Goal: Obtain resource: Download file/media

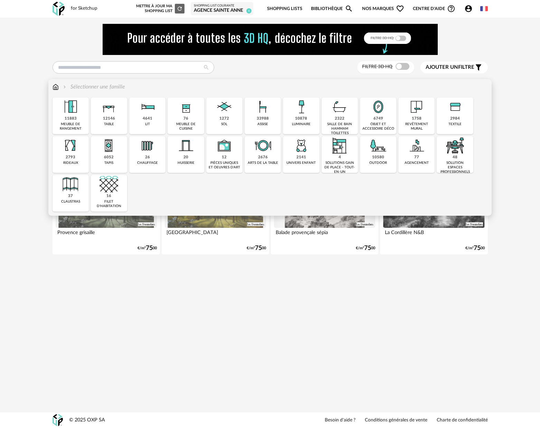
click at [263, 116] on div "33988" at bounding box center [263, 118] width 12 height 5
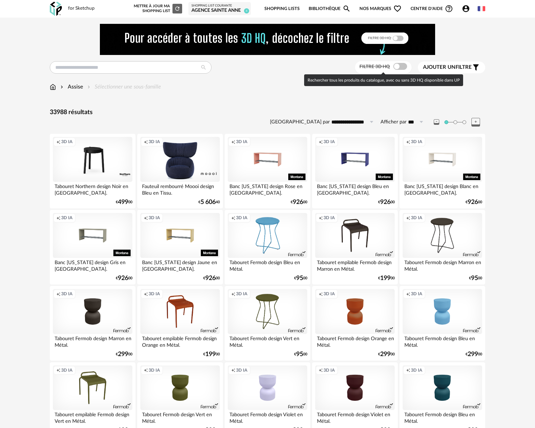
click at [401, 69] on span at bounding box center [400, 66] width 14 height 7
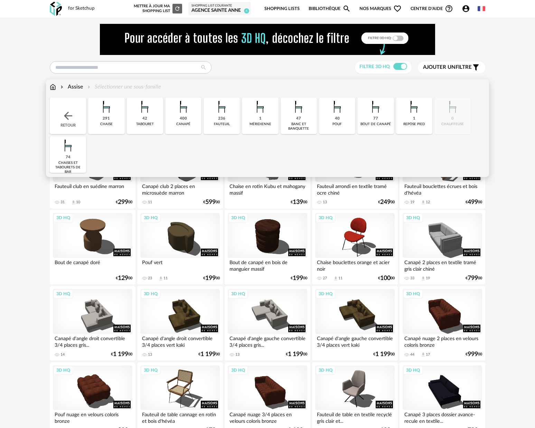
click at [153, 88] on div "Assise Sélectionner une sous-famille" at bounding box center [105, 87] width 111 height 8
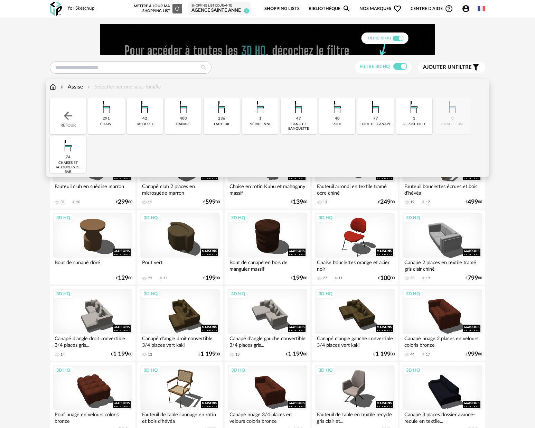
click at [105, 110] on img at bounding box center [106, 106] width 19 height 19
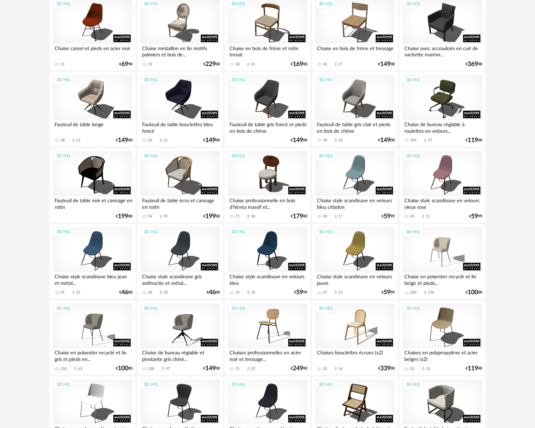
scroll to position [875, 0]
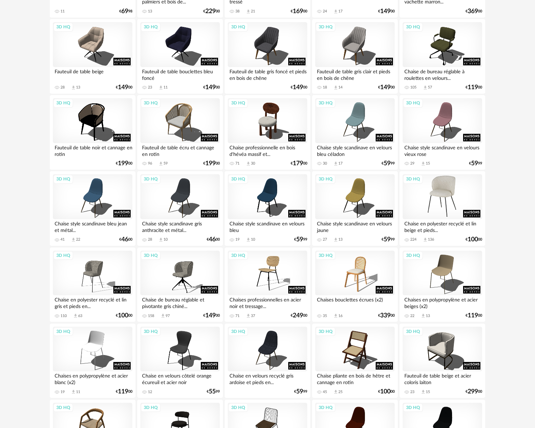
click at [454, 198] on div "3D HQ" at bounding box center [441, 196] width 79 height 45
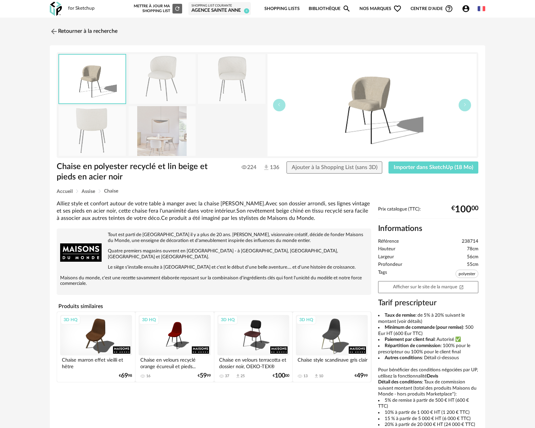
click at [144, 128] on img at bounding box center [161, 130] width 67 height 49
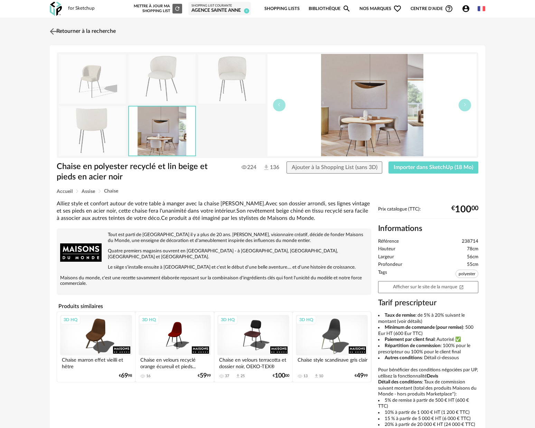
click at [55, 32] on img at bounding box center [53, 31] width 10 height 10
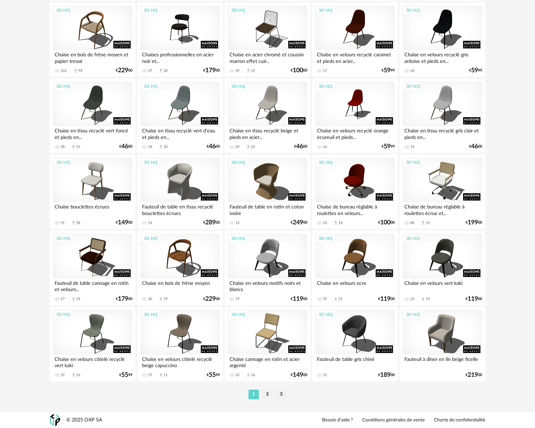
scroll to position [1277, 0]
click at [270, 394] on li "2" at bounding box center [267, 394] width 10 height 10
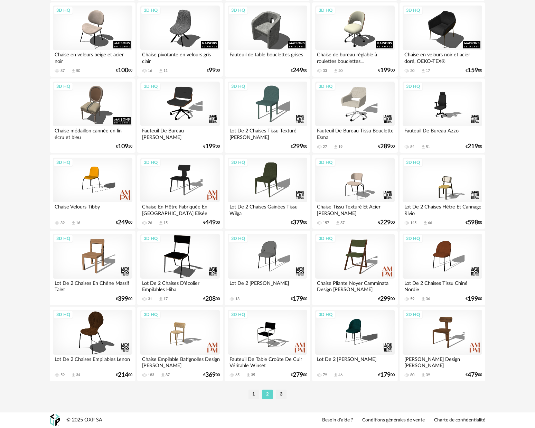
scroll to position [1277, 0]
click at [282, 393] on li "3" at bounding box center [281, 394] width 10 height 10
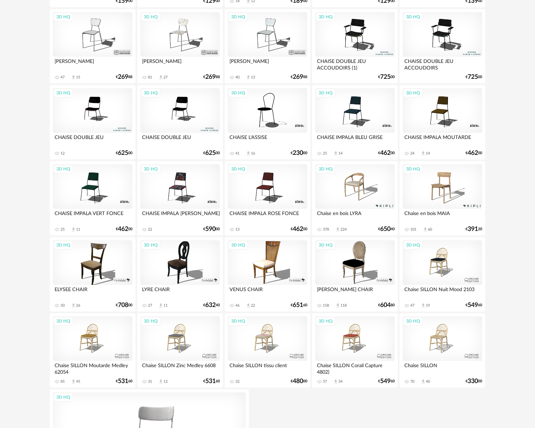
scroll to position [1264, 0]
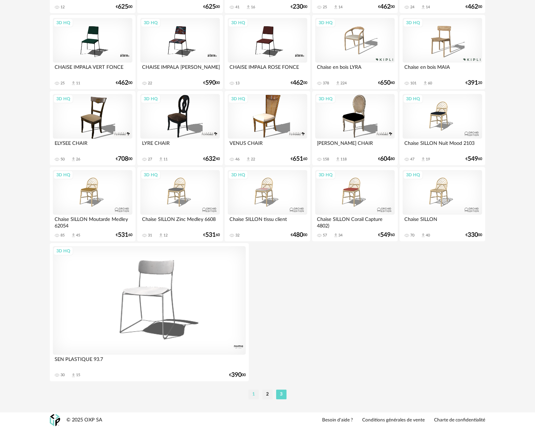
click at [258, 395] on li "1" at bounding box center [253, 394] width 10 height 10
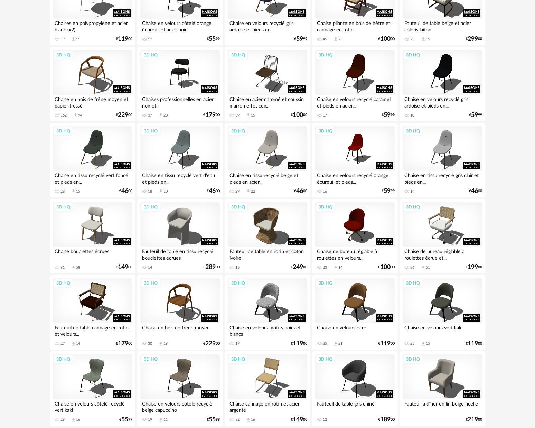
scroll to position [1277, 0]
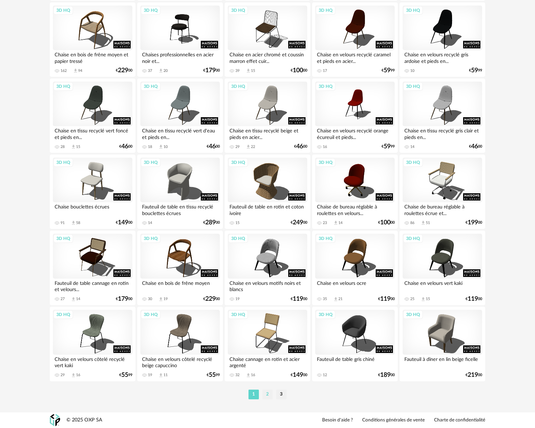
click at [270, 393] on li "2" at bounding box center [267, 394] width 10 height 10
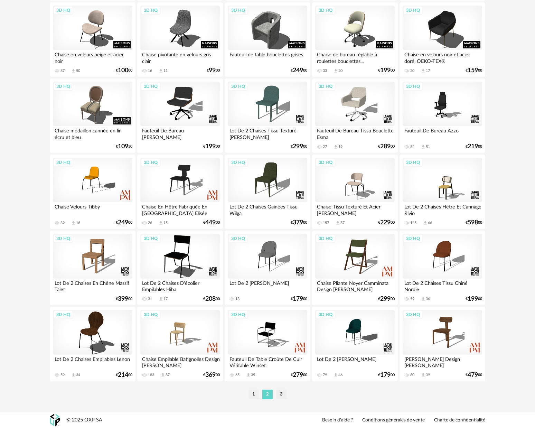
scroll to position [1277, 0]
click at [283, 391] on li "3" at bounding box center [281, 394] width 10 height 10
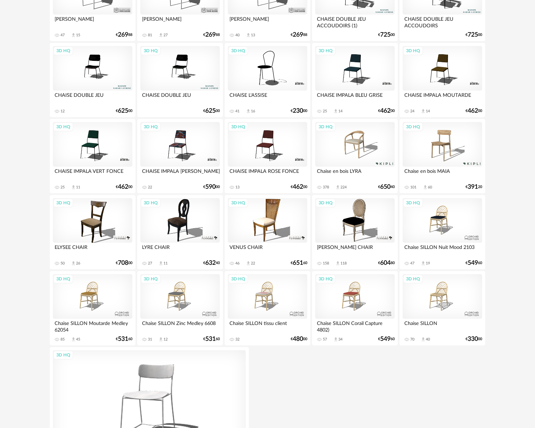
scroll to position [1264, 0]
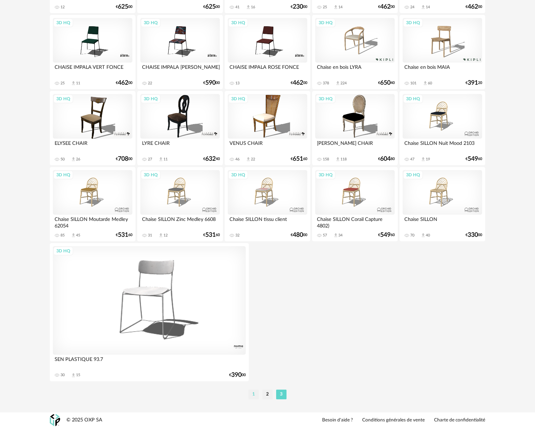
click at [254, 393] on li "1" at bounding box center [253, 394] width 10 height 10
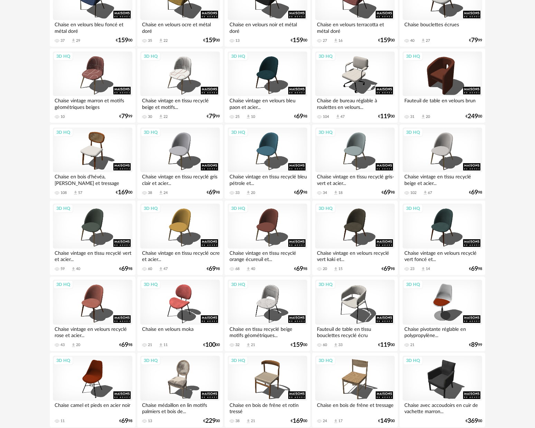
scroll to position [600, 0]
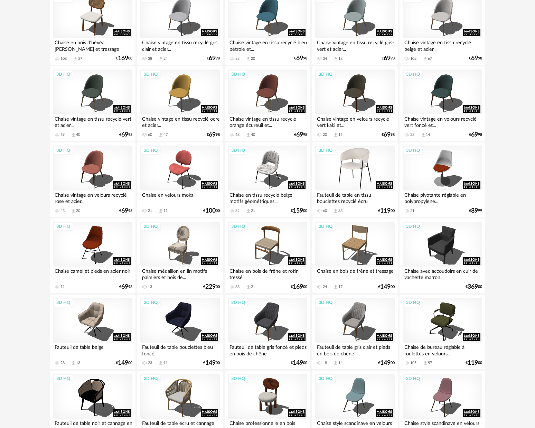
click at [358, 178] on div "3D HQ" at bounding box center [354, 167] width 79 height 45
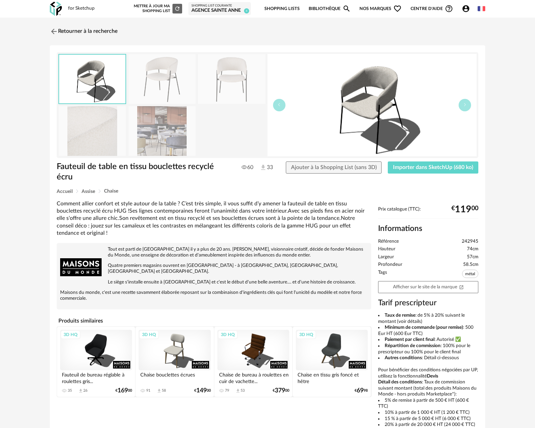
click at [180, 135] on img at bounding box center [161, 130] width 67 height 49
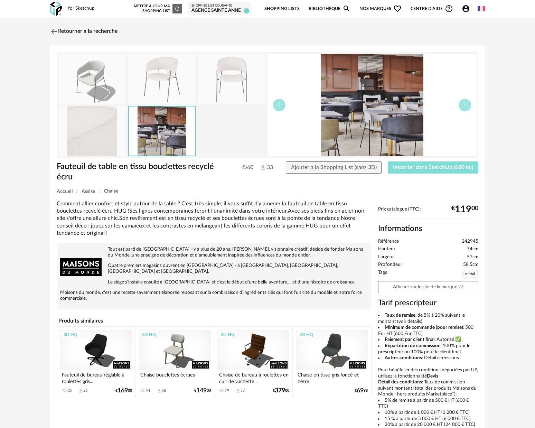
click at [436, 171] on button "Importer dans SketchUp (680 ko)" at bounding box center [433, 167] width 90 height 12
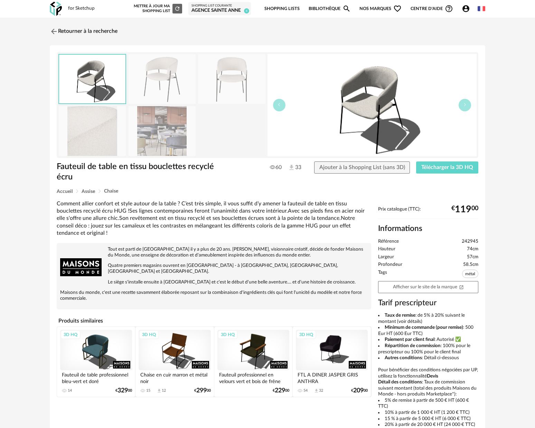
click at [51, 34] on img at bounding box center [54, 31] width 8 height 8
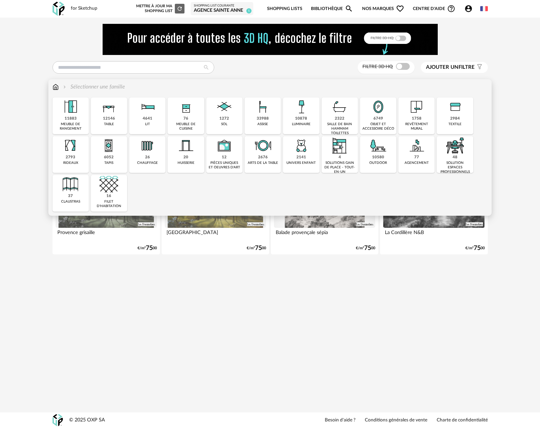
click at [105, 131] on div "12146 table" at bounding box center [109, 115] width 36 height 37
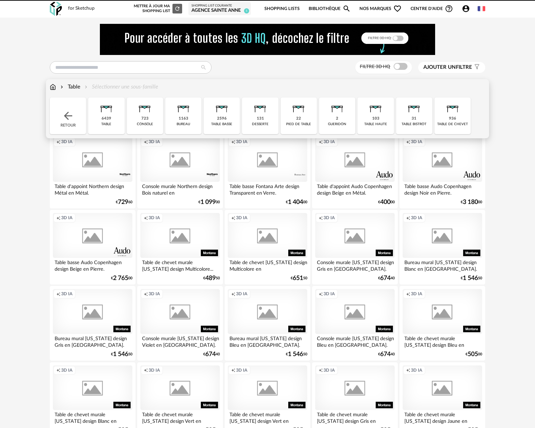
click at [106, 122] on div "Close icon Retour 6439 table 723 console 1163 bureau 2596 table basse 131 desse…" at bounding box center [267, 115] width 435 height 37
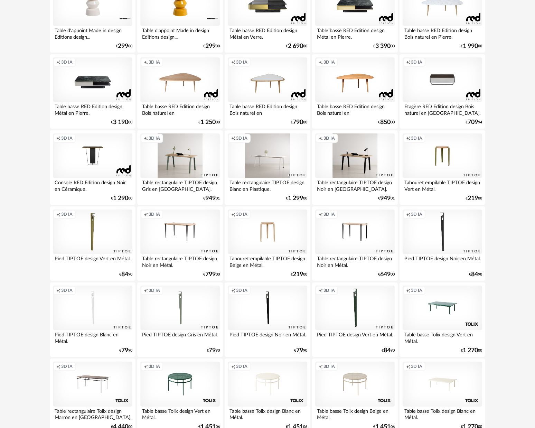
scroll to position [1277, 0]
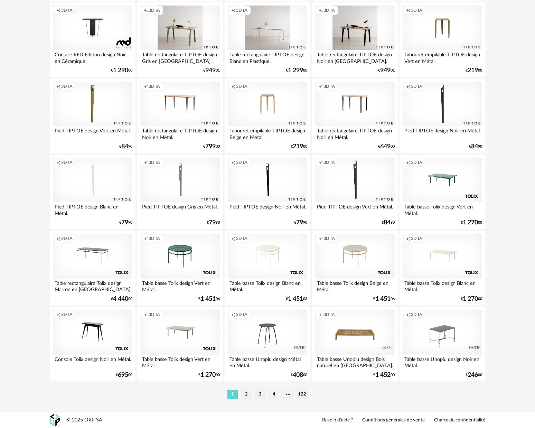
click at [248, 396] on li "2" at bounding box center [246, 394] width 10 height 10
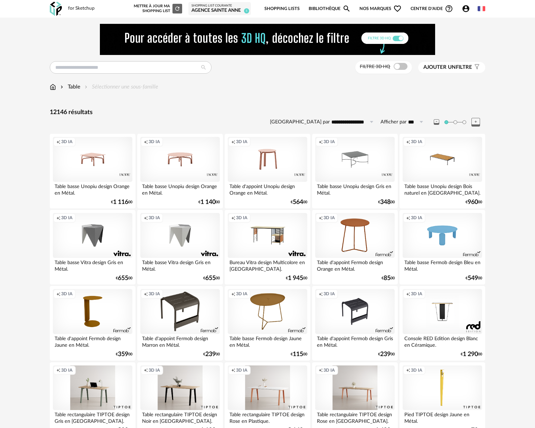
click at [103, 88] on div "Table Sélectionner une sous-famille" at bounding box center [104, 87] width 108 height 8
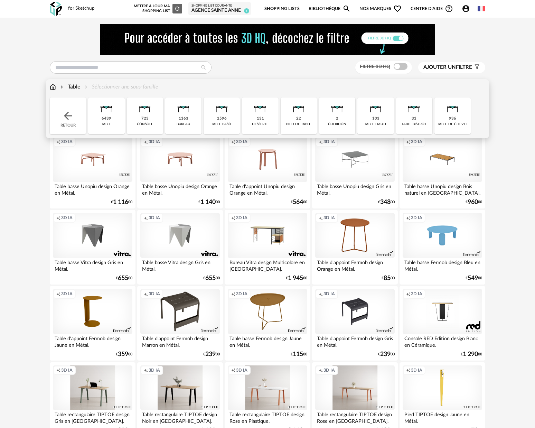
click at [110, 116] on div "6439" at bounding box center [107, 118] width 10 height 5
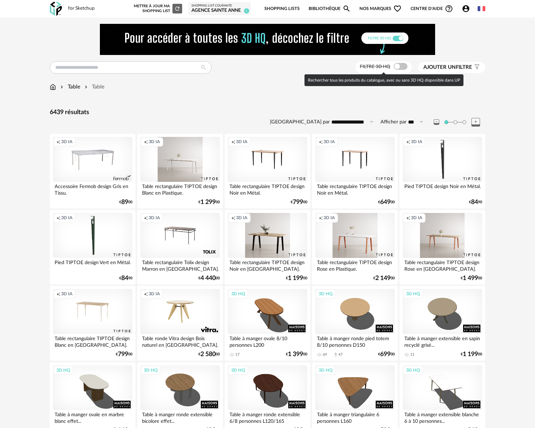
click at [400, 68] on span at bounding box center [400, 66] width 14 height 7
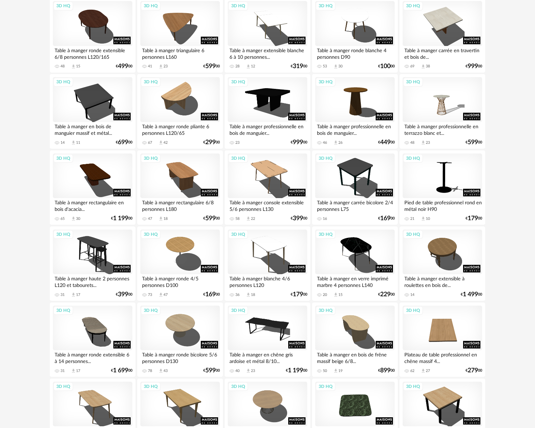
scroll to position [267, 0]
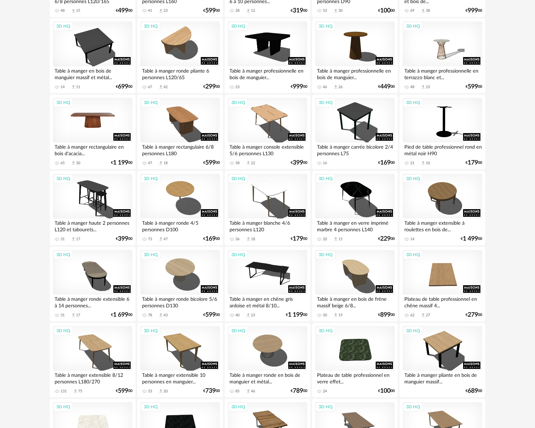
click at [88, 127] on div "3D HQ" at bounding box center [92, 120] width 79 height 45
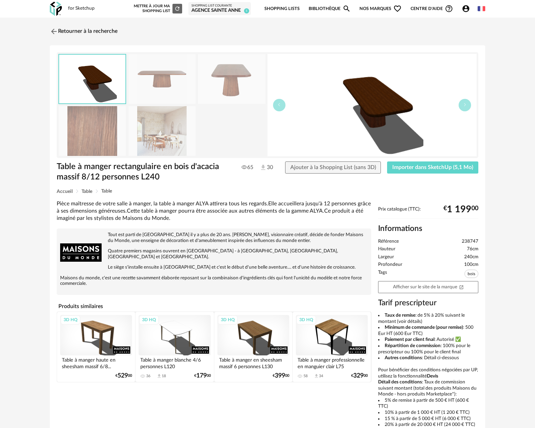
click at [155, 138] on img at bounding box center [161, 130] width 67 height 49
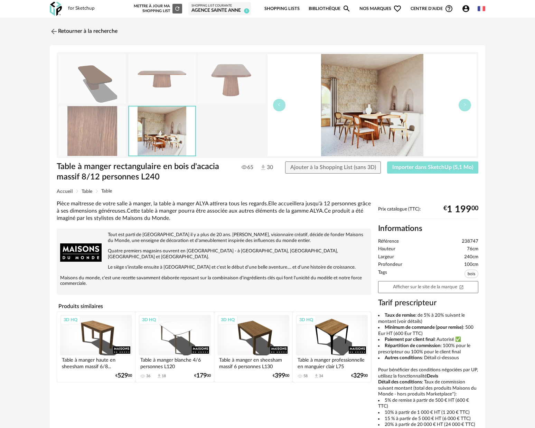
click at [421, 170] on span "Importer dans SketchUp (5,1 Mo)" at bounding box center [432, 167] width 81 height 6
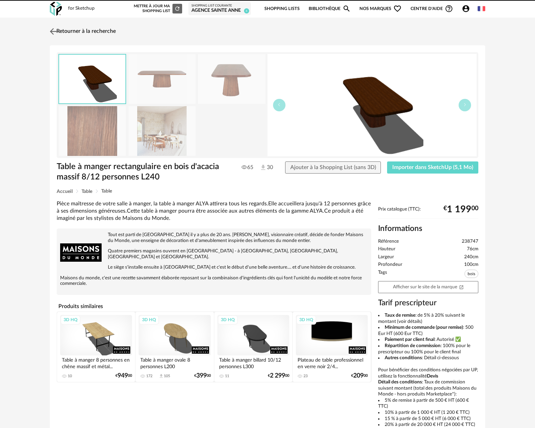
click at [53, 31] on img at bounding box center [53, 31] width 10 height 10
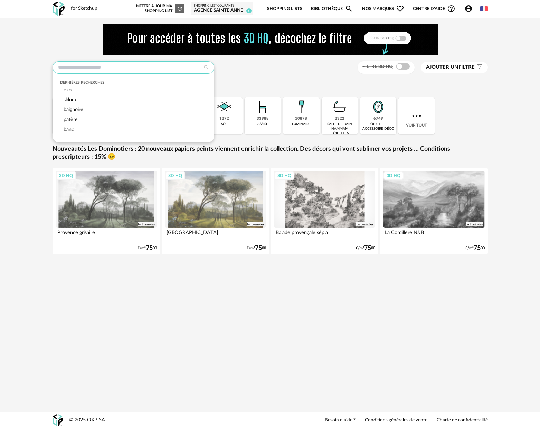
click at [135, 68] on input "text" at bounding box center [134, 67] width 162 height 12
click at [95, 52] on div at bounding box center [270, 39] width 435 height 31
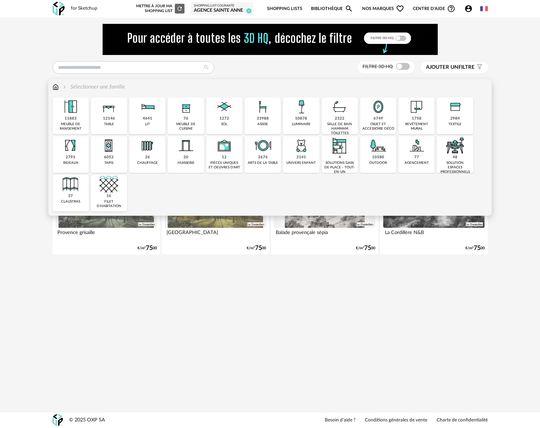
click at [448, 151] on img at bounding box center [455, 145] width 19 height 19
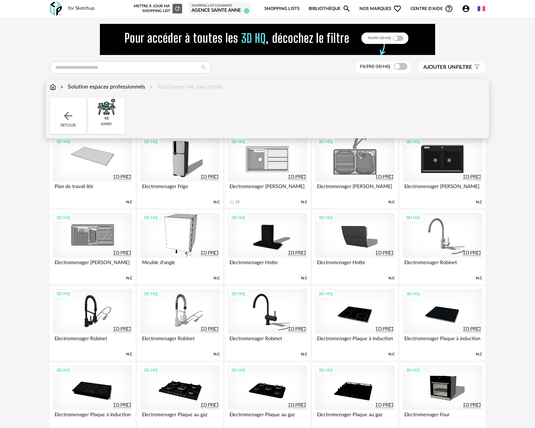
click at [216, 90] on div "Solution espaces professionnels Sélectionner une sous-famille" at bounding box center [136, 87] width 173 height 8
click at [206, 86] on div "Solution espaces professionnels Sélectionner une sous-famille" at bounding box center [136, 87] width 173 height 8
click at [96, 107] on div "48 idpro" at bounding box center [106, 115] width 36 height 37
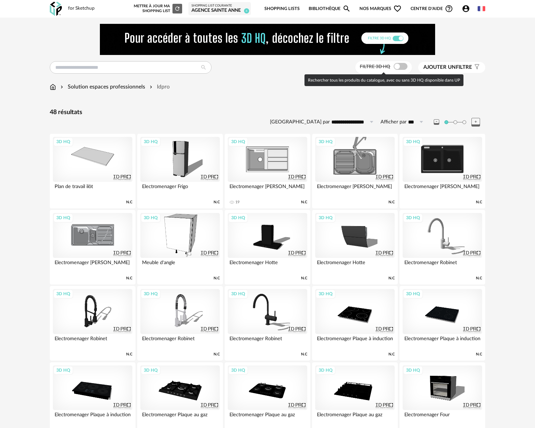
click at [406, 70] on div at bounding box center [400, 66] width 14 height 7
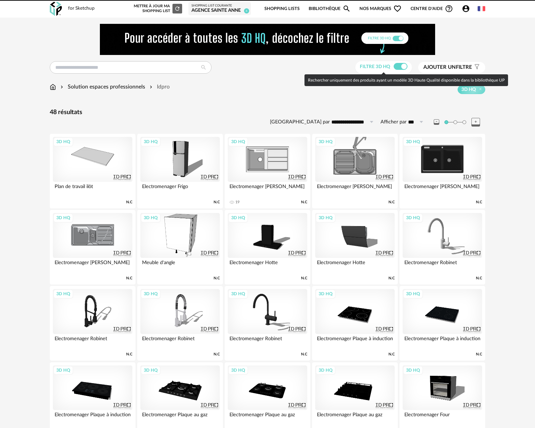
click at [402, 70] on span at bounding box center [400, 66] width 14 height 7
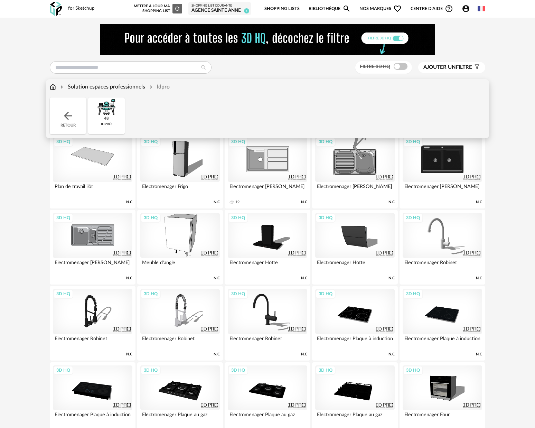
click at [56, 119] on div "Retour" at bounding box center [68, 115] width 36 height 37
click at [53, 87] on img at bounding box center [53, 87] width 6 height 8
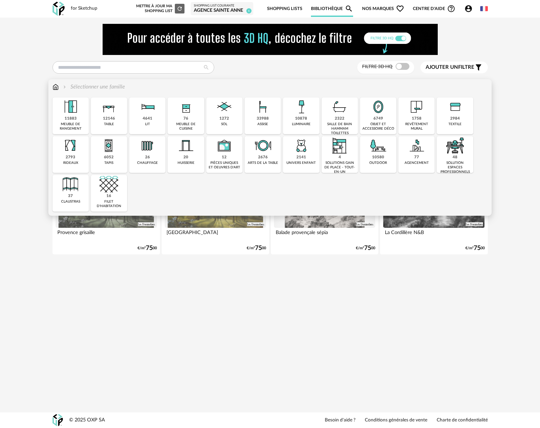
click at [419, 152] on img at bounding box center [416, 145] width 19 height 19
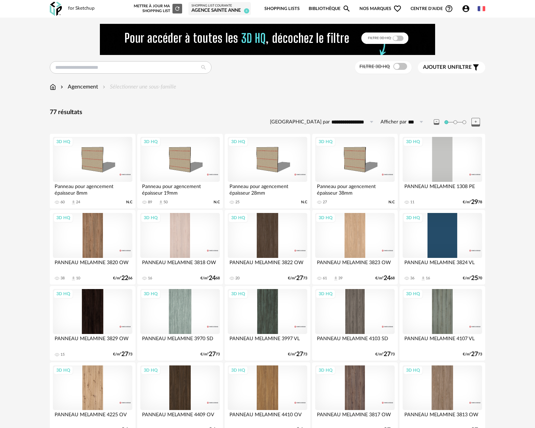
click at [78, 86] on div "Agencement" at bounding box center [78, 87] width 39 height 8
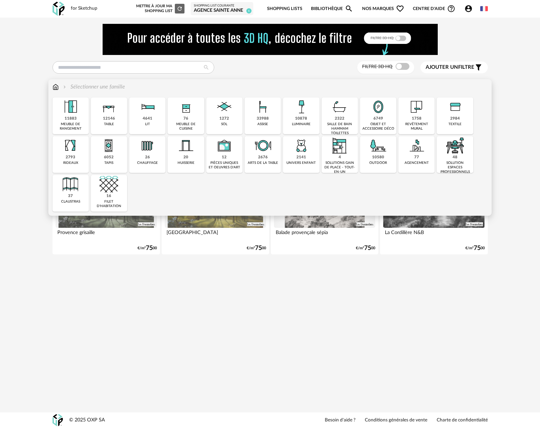
click at [347, 162] on div "solutions gain de place - tout-en-un" at bounding box center [340, 167] width 32 height 13
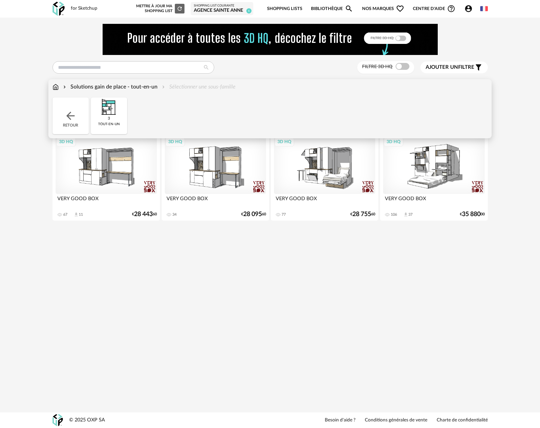
click at [58, 86] on img at bounding box center [56, 87] width 6 height 8
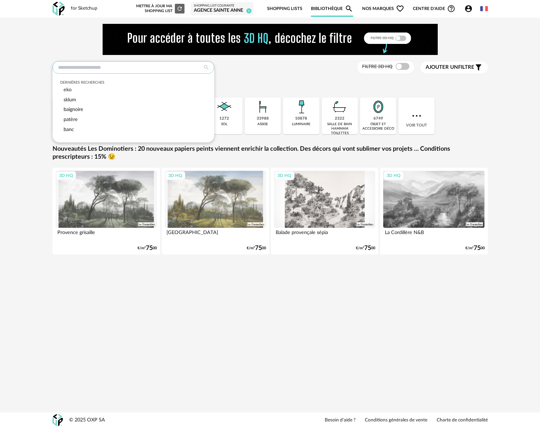
click at [98, 68] on input "text" at bounding box center [134, 67] width 162 height 12
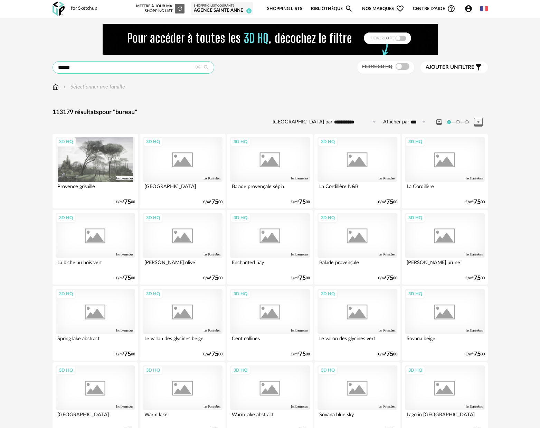
type input "******"
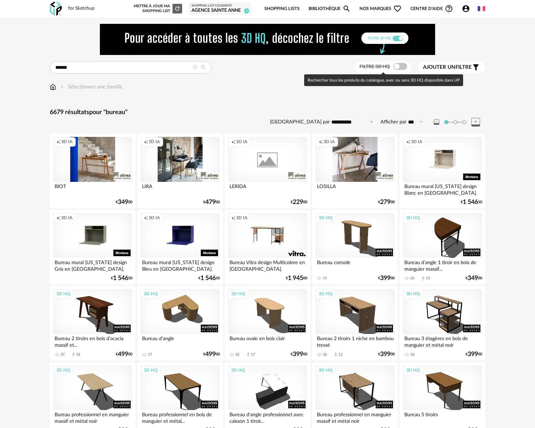
click at [402, 69] on span at bounding box center [400, 66] width 14 height 7
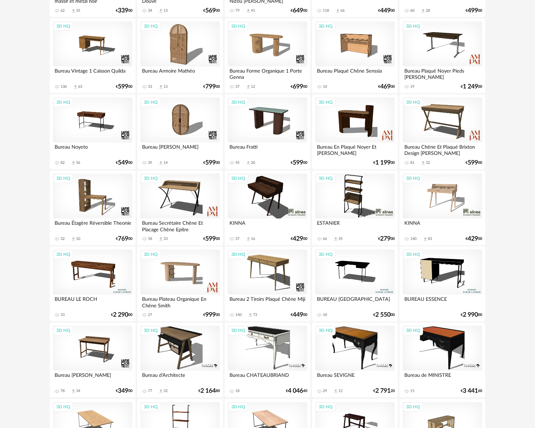
scroll to position [737, 0]
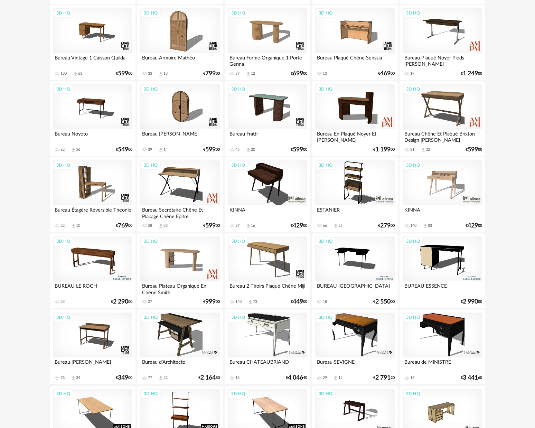
click at [353, 270] on div "3D HQ" at bounding box center [354, 258] width 79 height 45
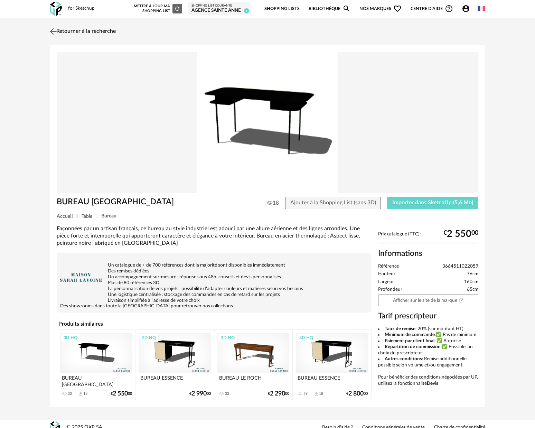
click at [56, 32] on img at bounding box center [53, 31] width 10 height 10
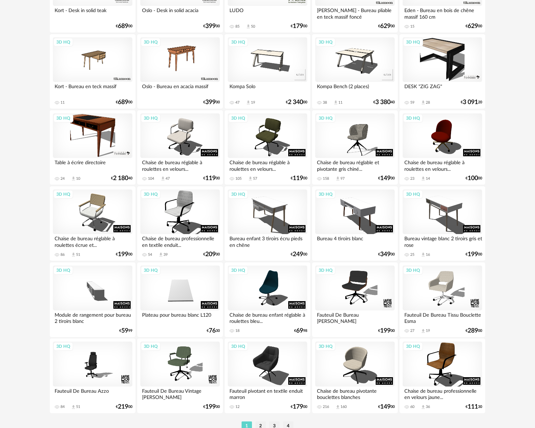
scroll to position [1277, 0]
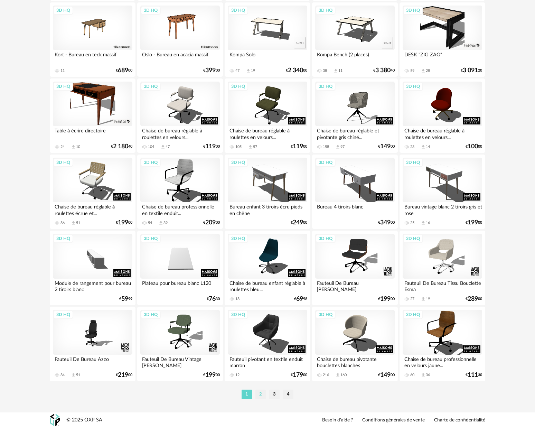
click at [262, 396] on li "2" at bounding box center [260, 394] width 10 height 10
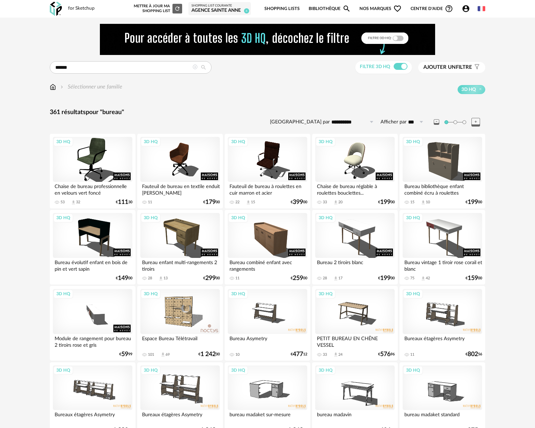
click at [99, 89] on div "Sélectionner une famille" at bounding box center [90, 87] width 63 height 8
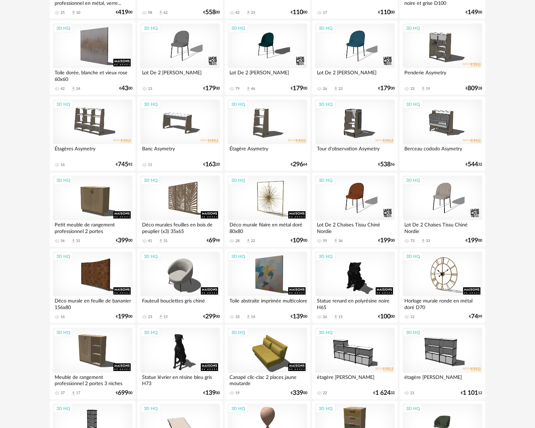
scroll to position [1277, 0]
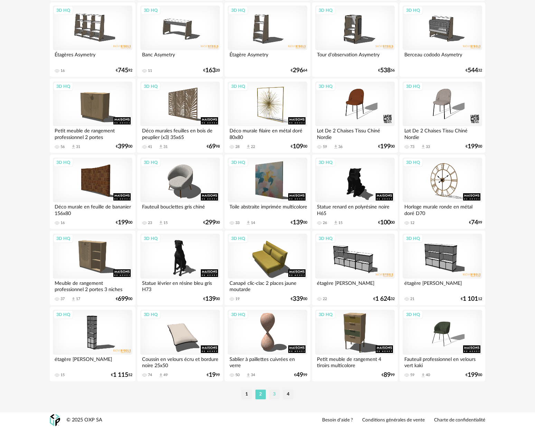
click at [272, 395] on li "3" at bounding box center [274, 394] width 10 height 10
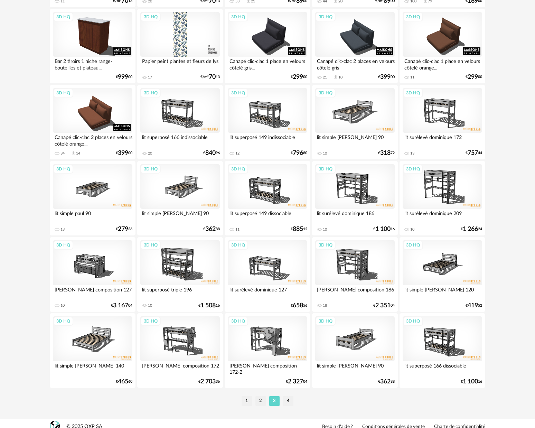
scroll to position [1277, 0]
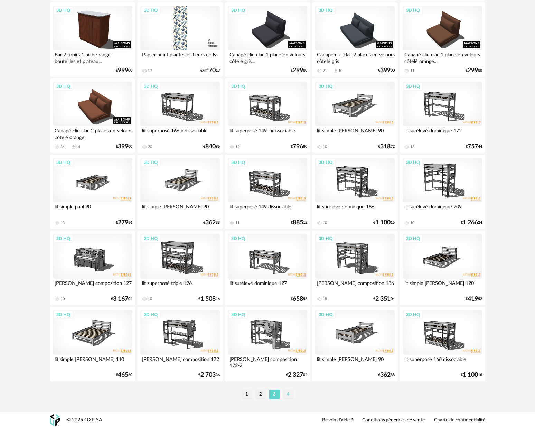
click at [288, 393] on li "4" at bounding box center [288, 394] width 10 height 10
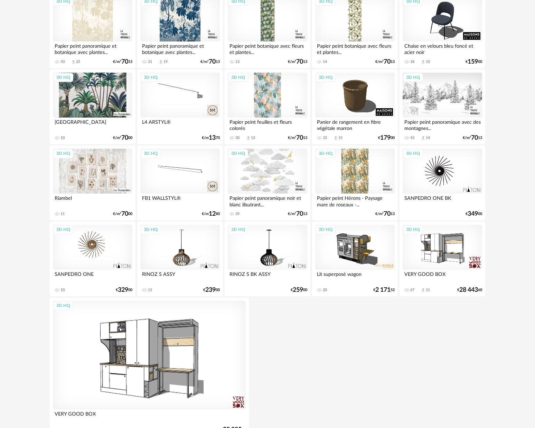
scroll to position [807, 0]
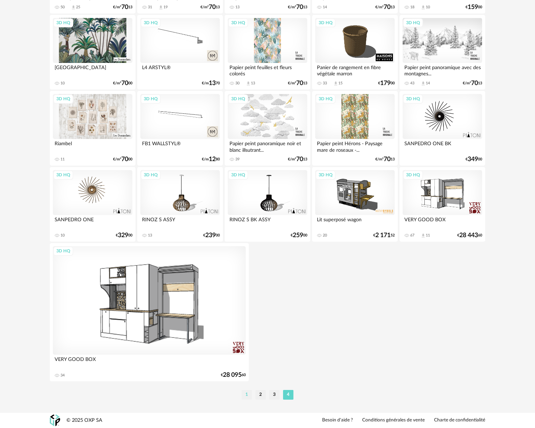
click at [246, 395] on li "1" at bounding box center [246, 395] width 10 height 10
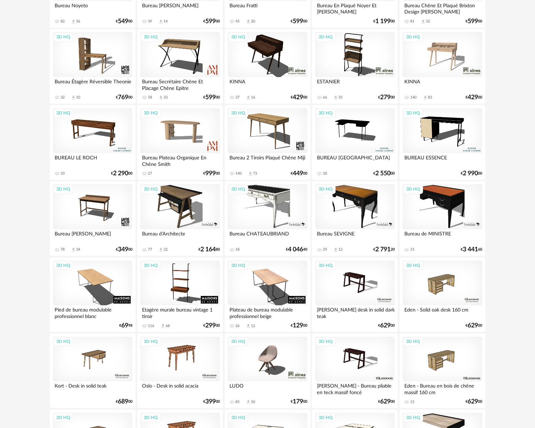
scroll to position [854, 0]
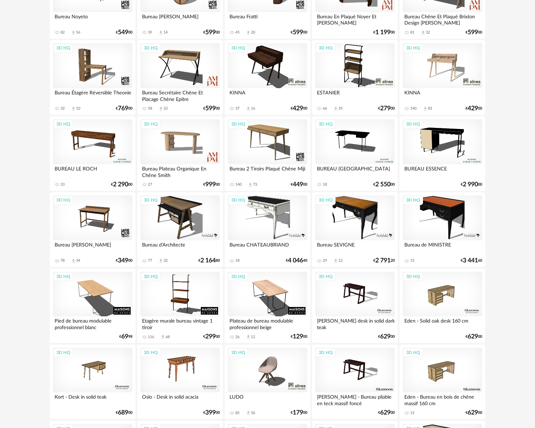
click at [344, 152] on div "3D HQ" at bounding box center [354, 141] width 79 height 45
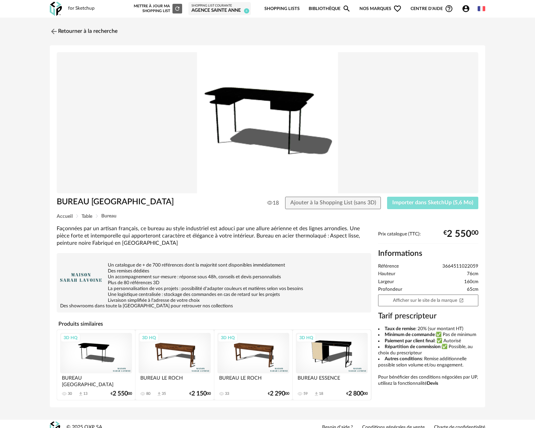
click at [441, 205] on span "Importer dans SketchUp (5,6 Mo)" at bounding box center [432, 203] width 81 height 6
